Goal: Transaction & Acquisition: Purchase product/service

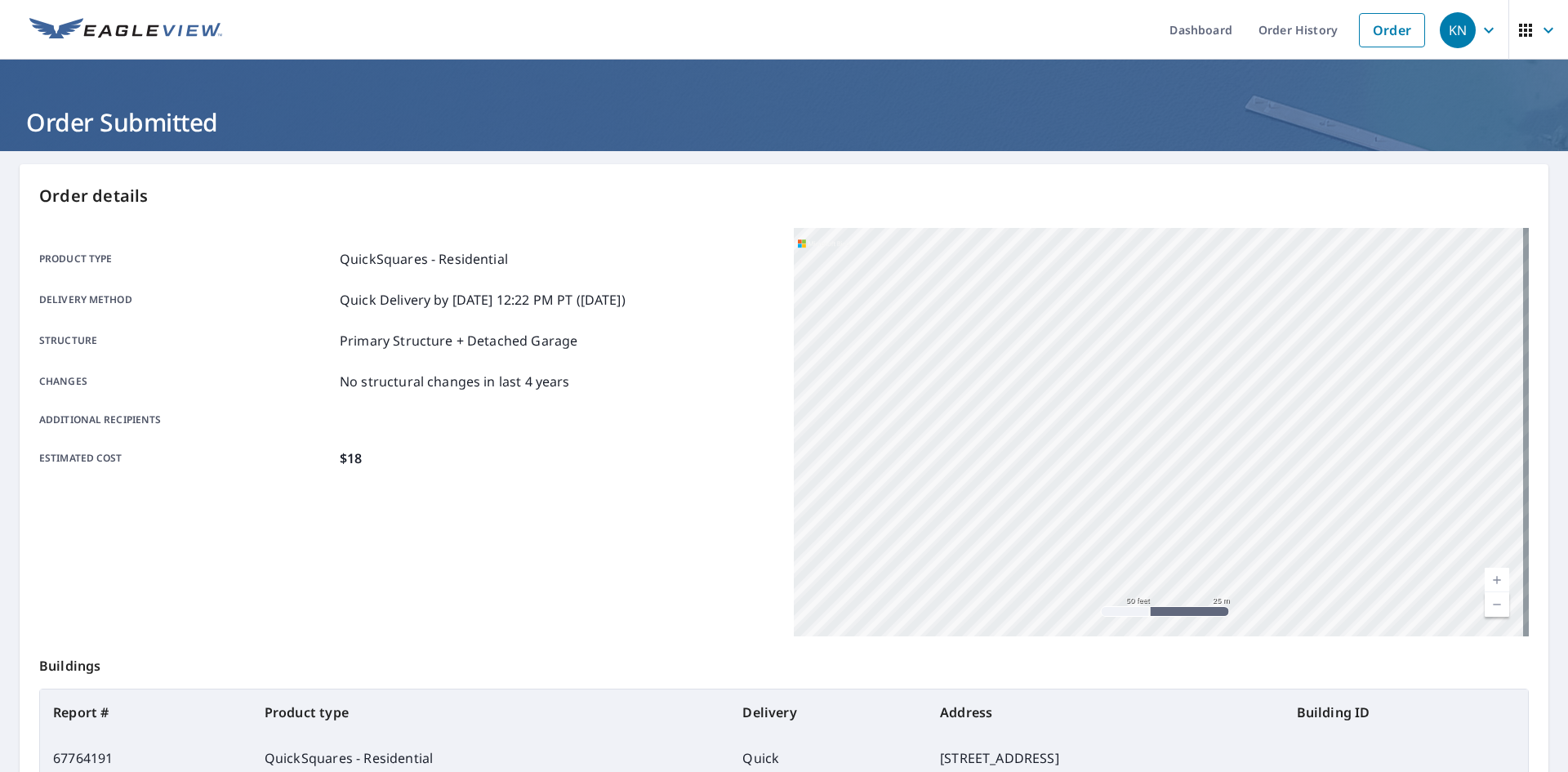
scroll to position [189, 0]
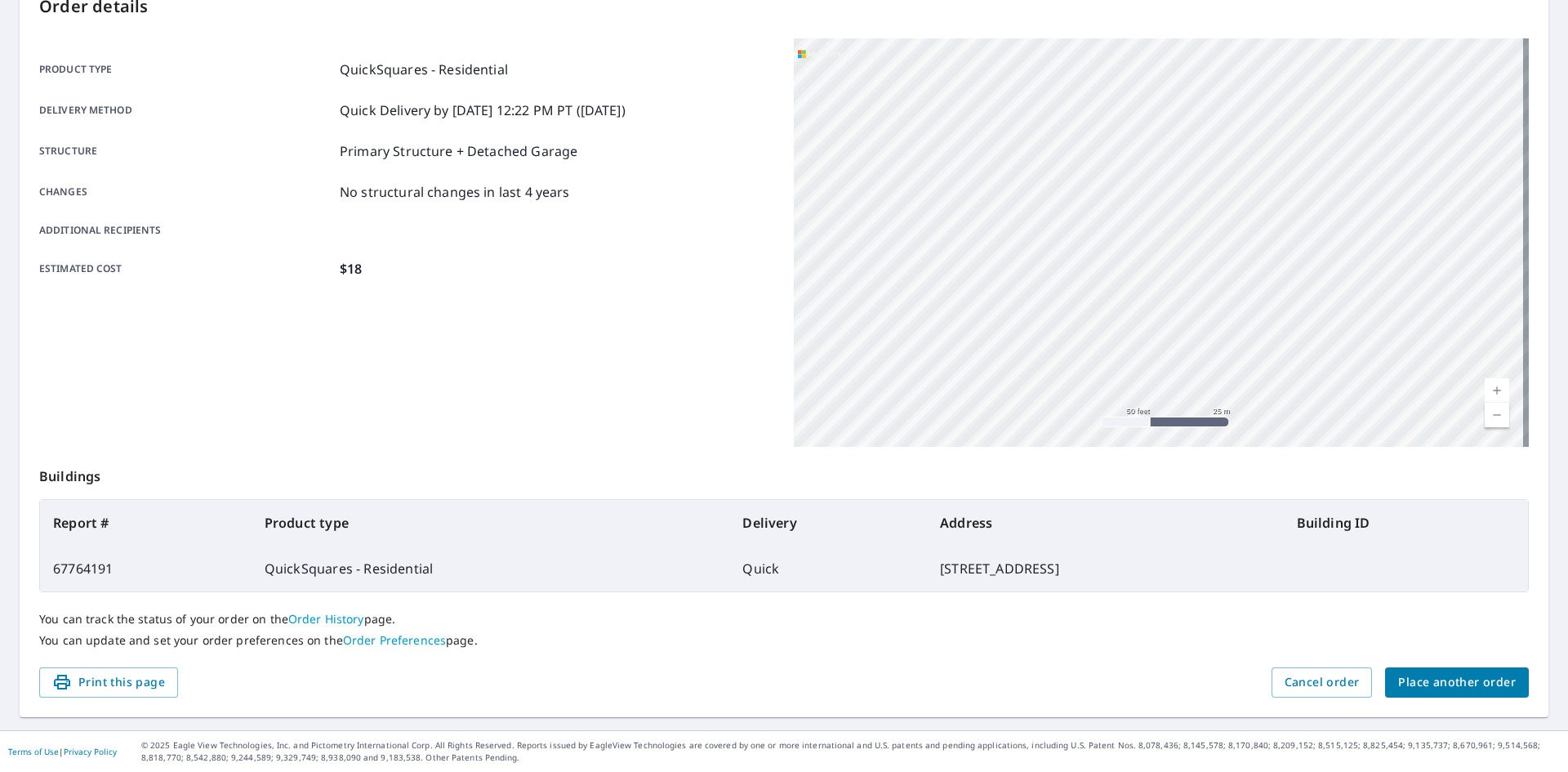
click at [1411, 684] on span "Place another order" at bounding box center [1456, 683] width 118 height 21
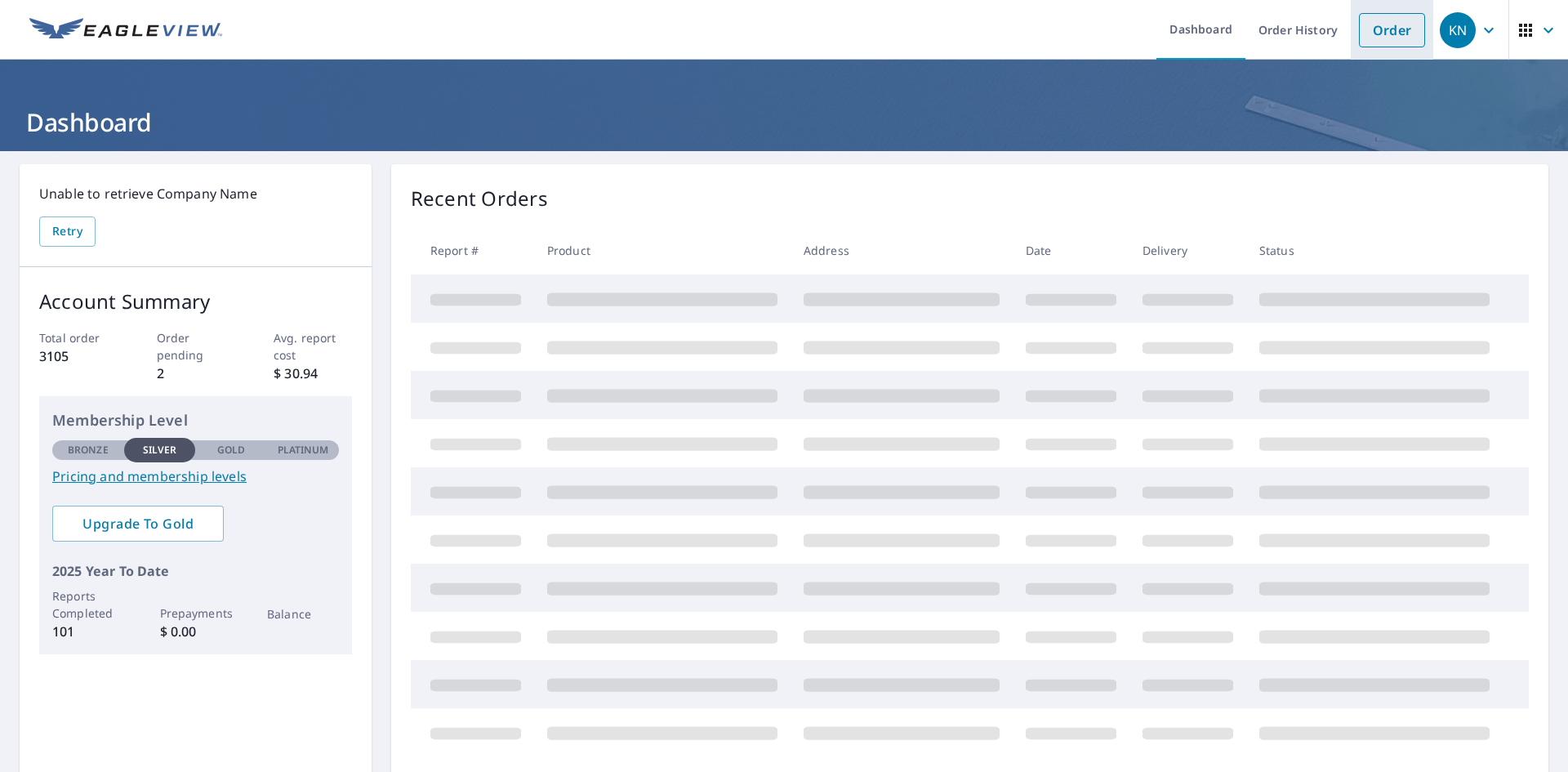
click at [1392, 25] on link "Order" at bounding box center [1391, 30] width 66 height 34
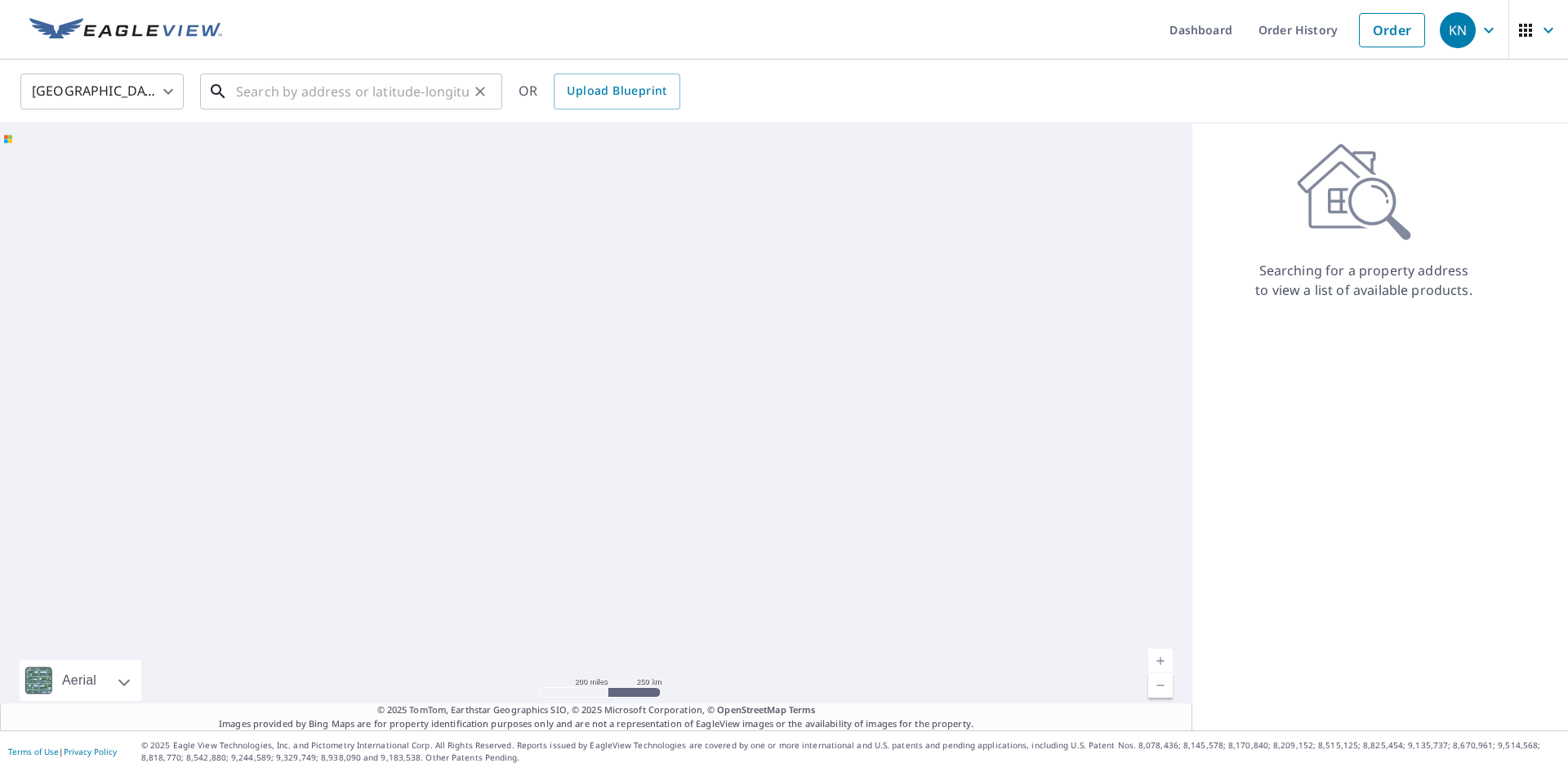
click at [398, 91] on input "text" at bounding box center [352, 91] width 232 height 46
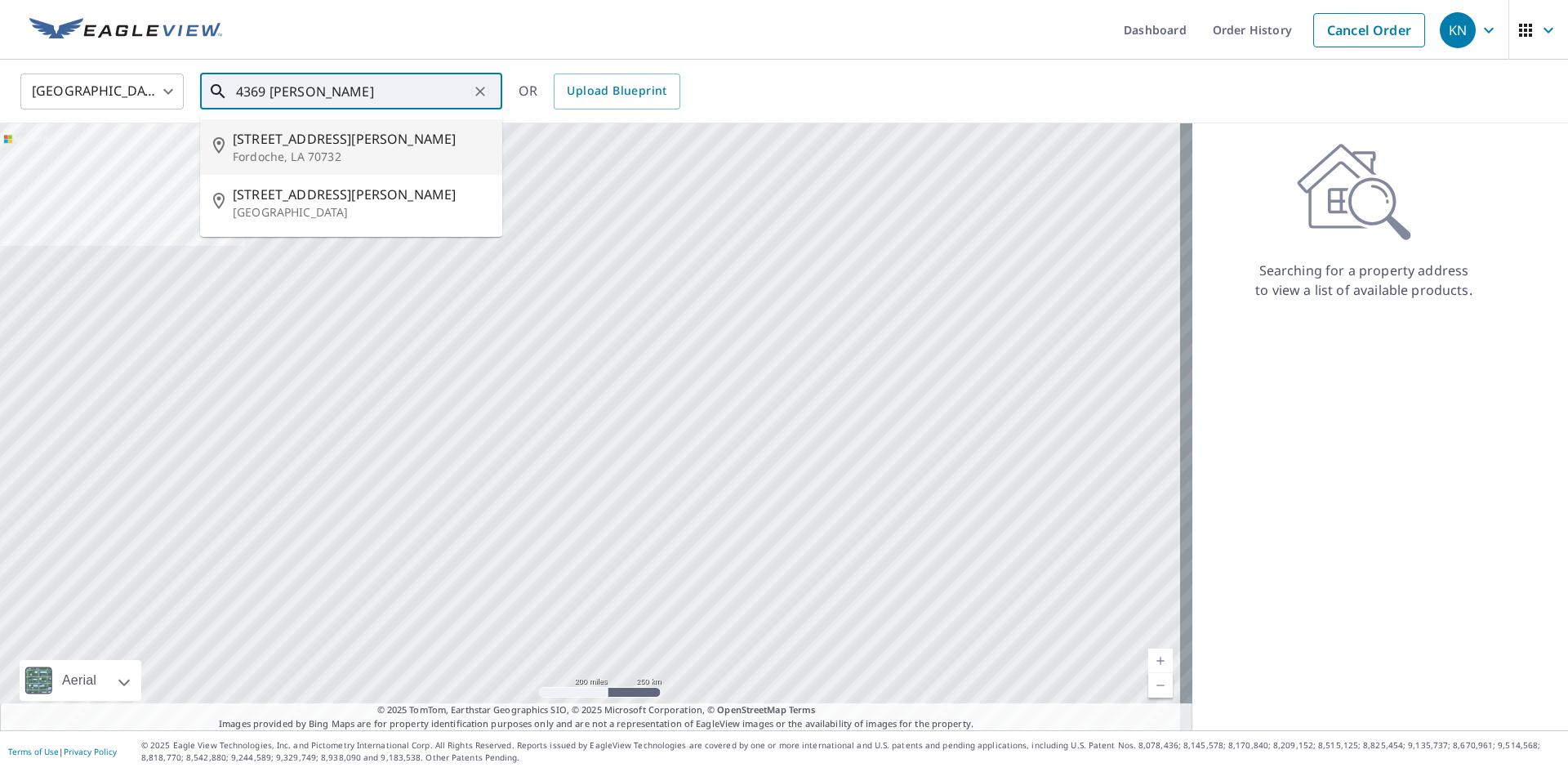
click at [373, 149] on p "Fordoche, LA 70732" at bounding box center [360, 156] width 256 height 16
type input "[STREET_ADDRESS][PERSON_NAME]"
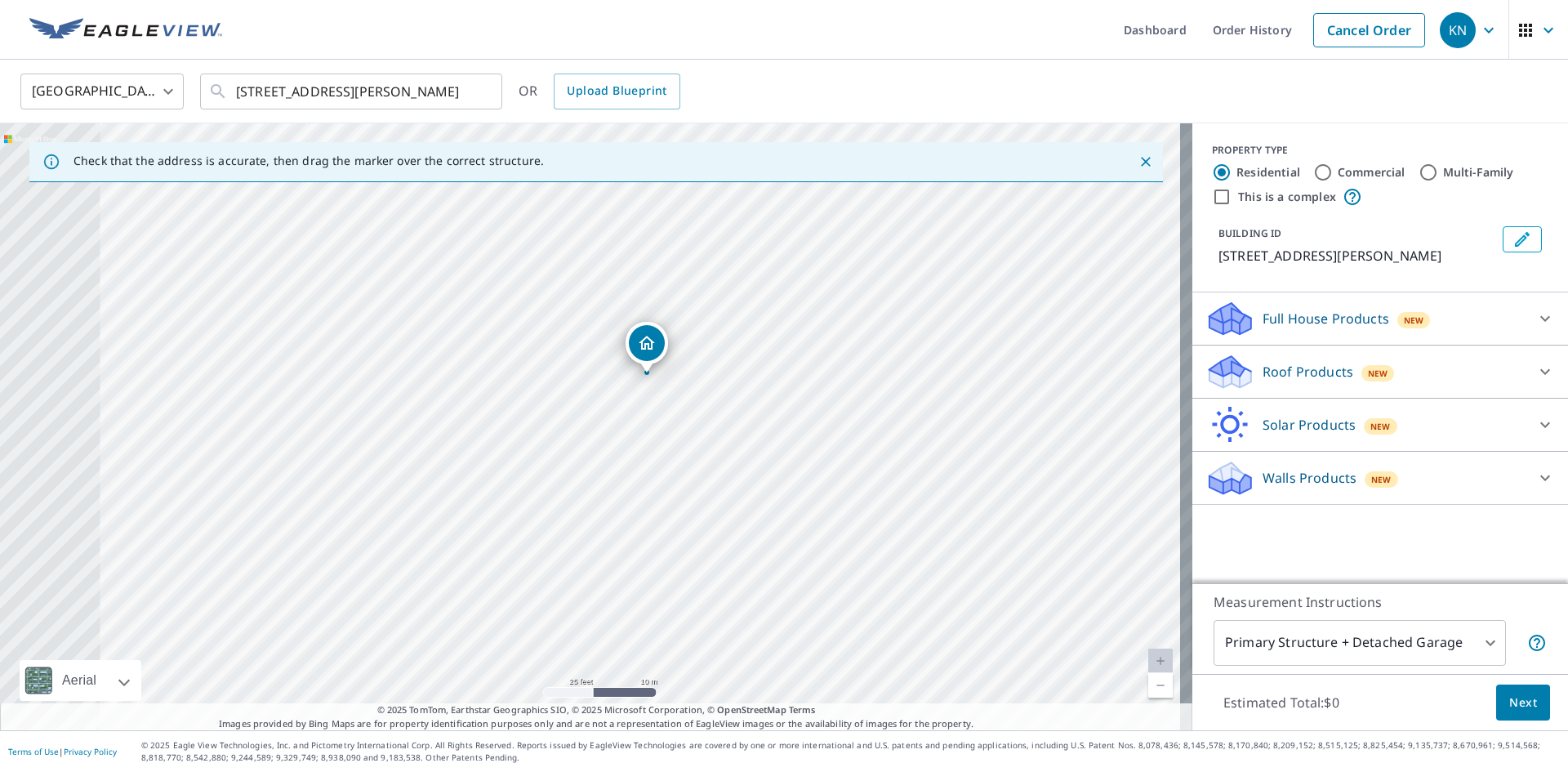
drag, startPoint x: 408, startPoint y: 417, endPoint x: 465, endPoint y: 366, distance: 76.5
click at [465, 366] on div "[STREET_ADDRESS][PERSON_NAME]" at bounding box center [596, 426] width 1192 height 607
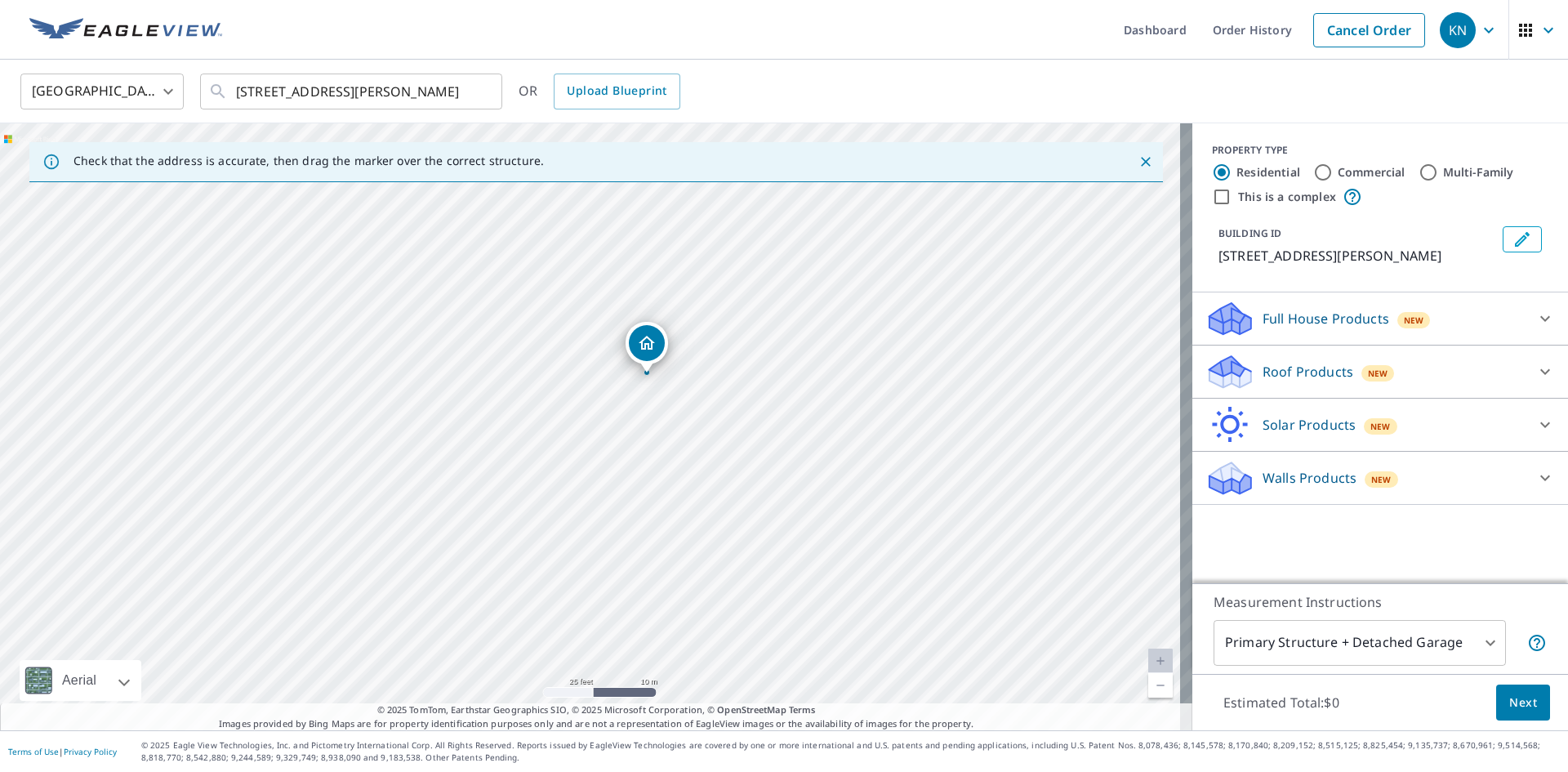
click at [1282, 370] on p "Roof Products" at bounding box center [1307, 371] width 90 height 20
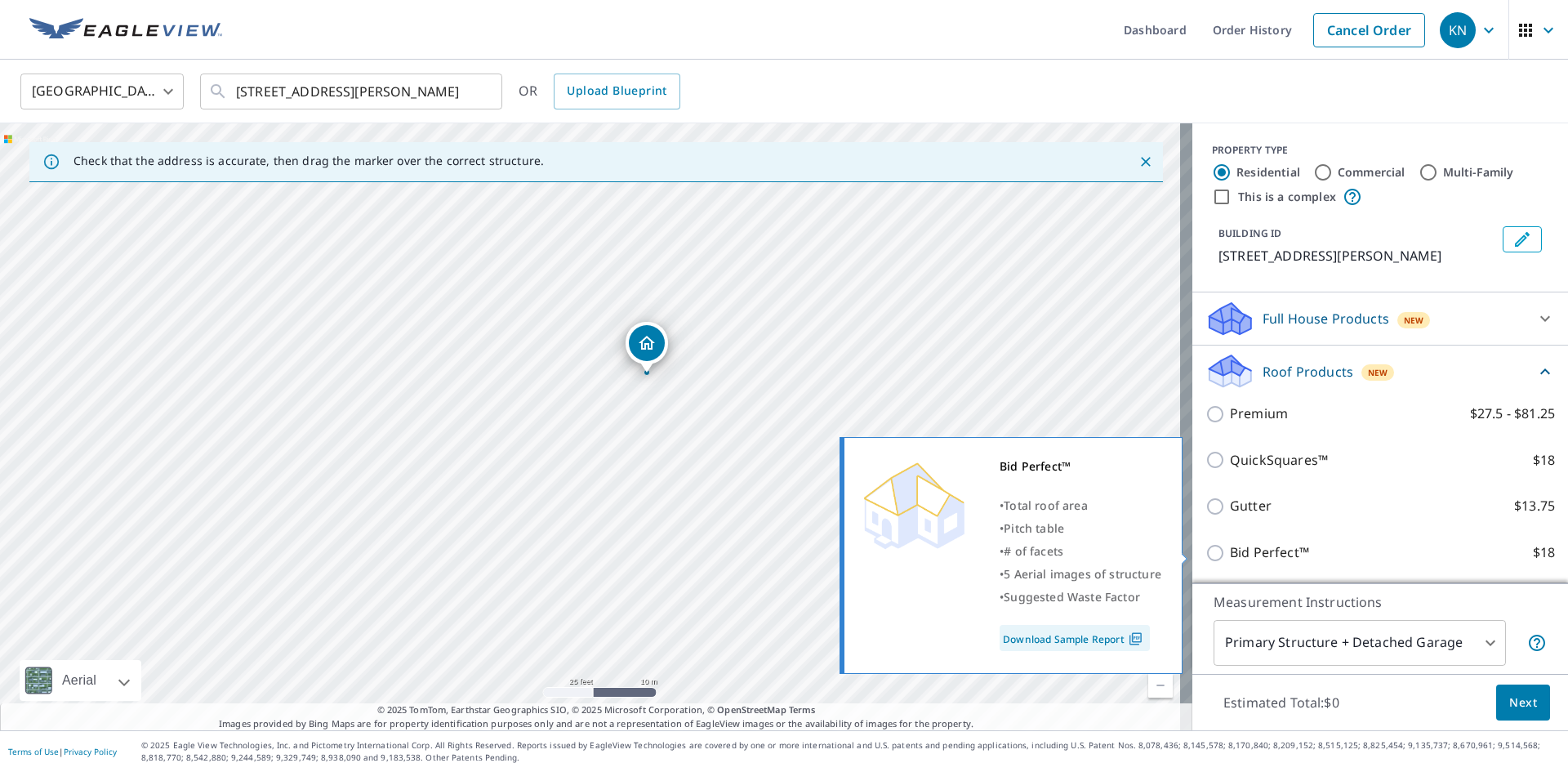
click at [1252, 542] on p "Bid Perfect™" at bounding box center [1269, 553] width 79 height 21
click at [1229, 543] on input "Bid Perfect™ $18" at bounding box center [1217, 553] width 24 height 20
checkbox input "true"
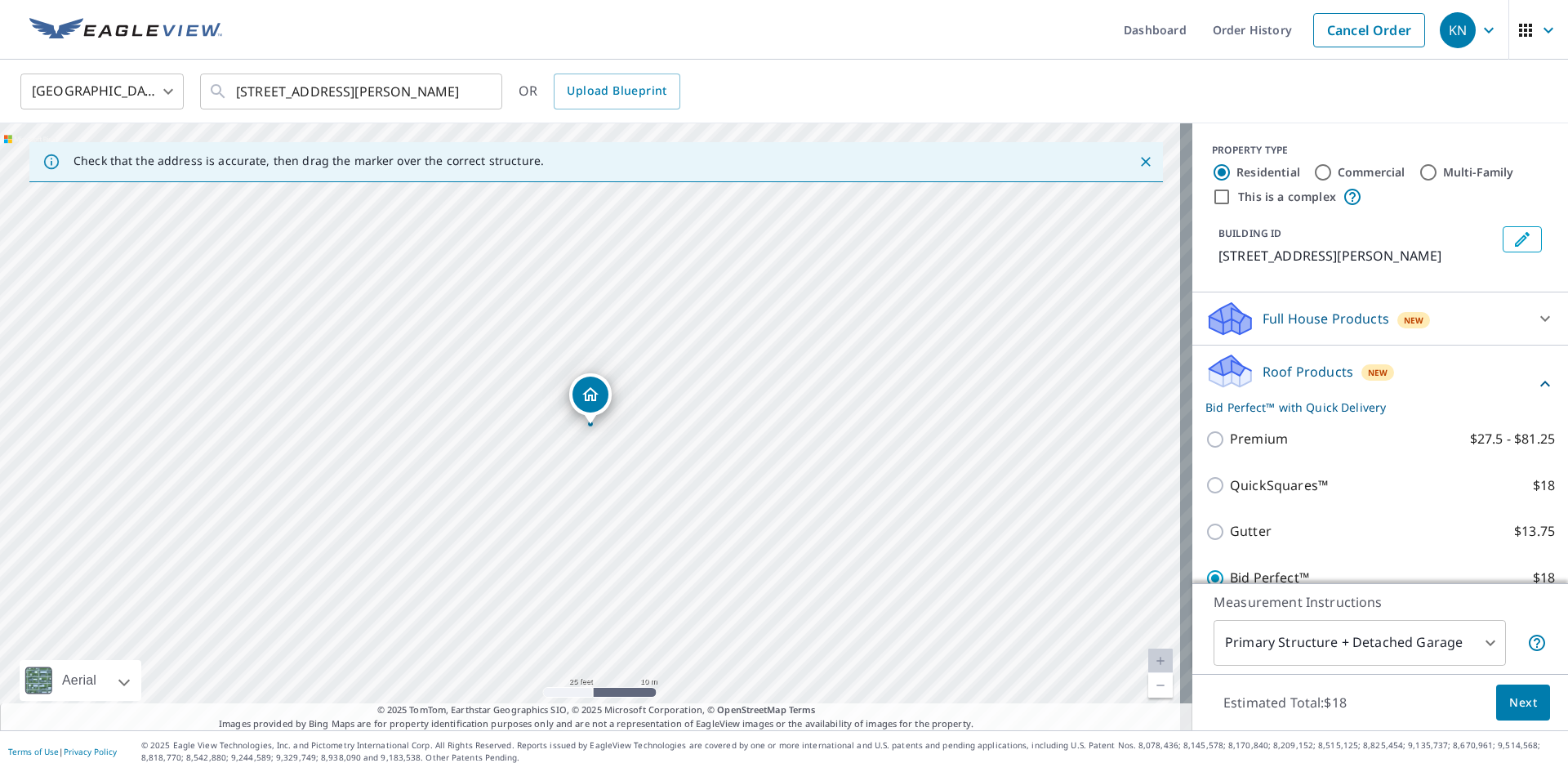
click at [1525, 708] on button "Next" at bounding box center [1522, 702] width 54 height 37
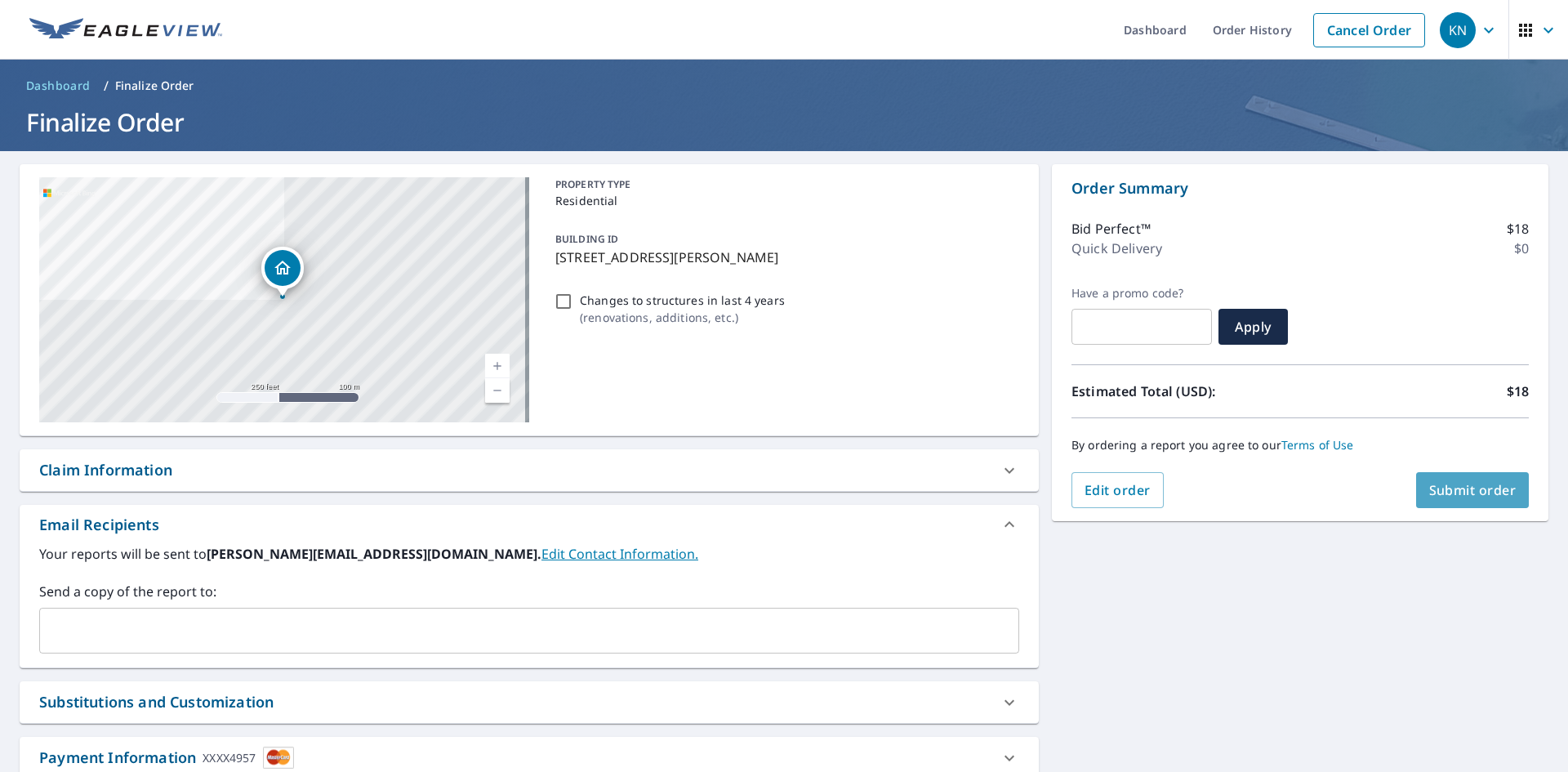
click at [1459, 478] on button "Submit order" at bounding box center [1472, 490] width 114 height 36
checkbox input "true"
